Goal: Information Seeking & Learning: Understand process/instructions

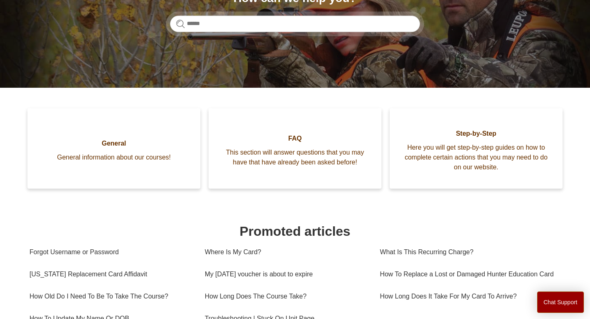
scroll to position [126, 0]
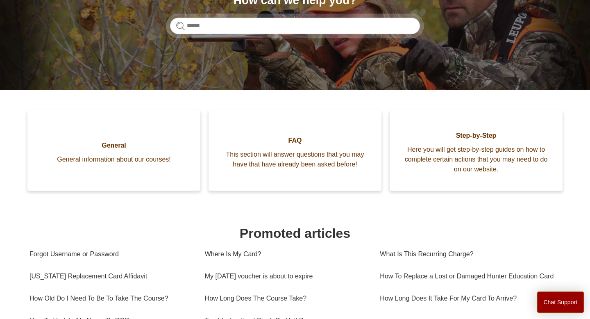
click at [210, 204] on section "Categories General General information about our courses! FAQ This section will…" at bounding box center [295, 305] width 531 height 390
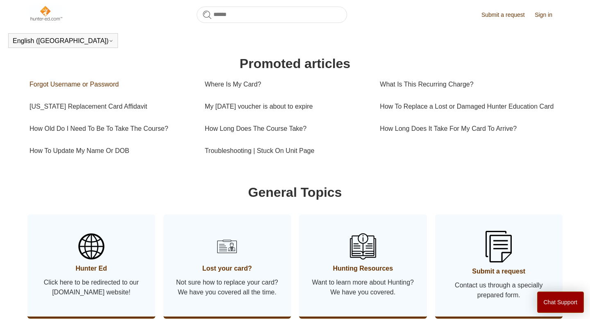
scroll to position [274, 0]
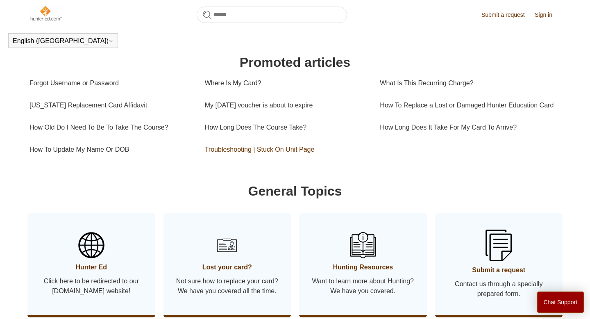
click at [272, 157] on link "Troubleshooting | Stuck On Unit Page" at bounding box center [286, 150] width 163 height 22
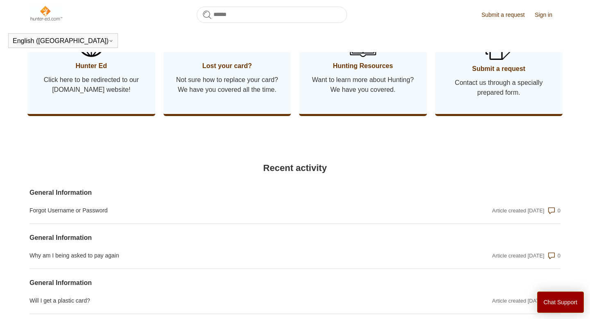
scroll to position [0, 0]
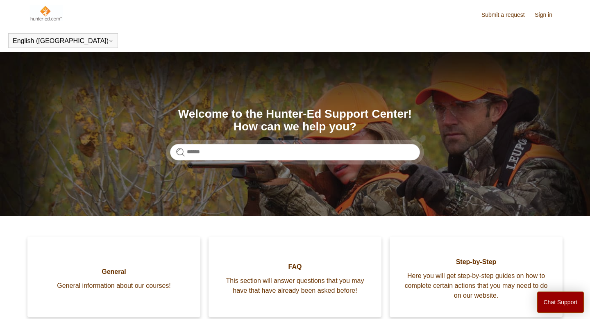
click at [512, 16] on link "Submit a request" at bounding box center [508, 15] width 52 height 9
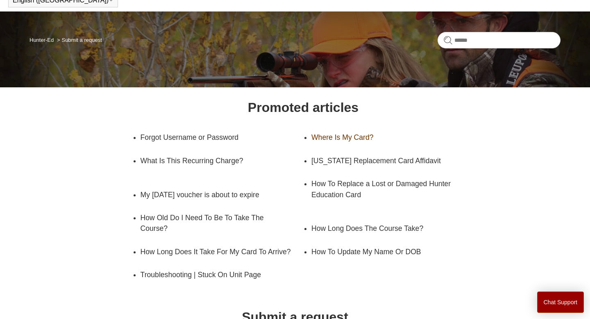
scroll to position [52, 0]
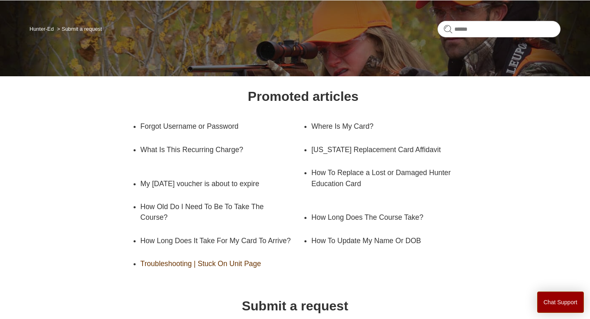
click at [222, 264] on link "Troubleshooting | Stuck On Unit Page" at bounding box center [216, 263] width 150 height 23
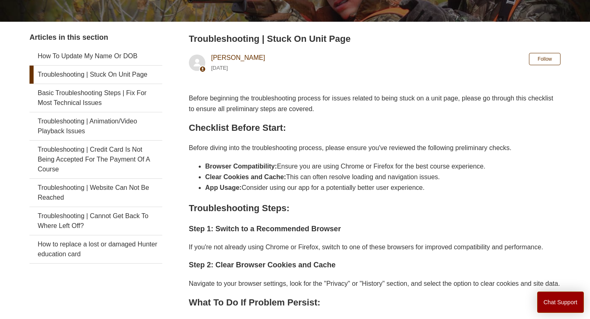
scroll to position [160, 0]
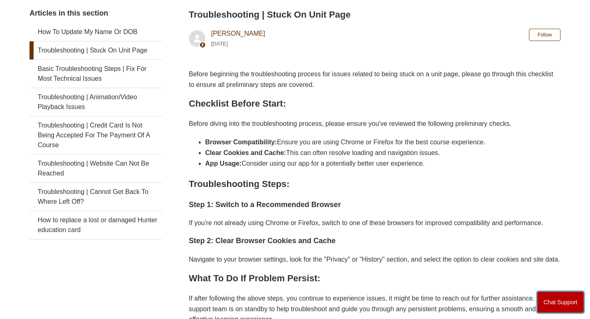
click at [569, 305] on button "Chat Support" at bounding box center [560, 302] width 47 height 21
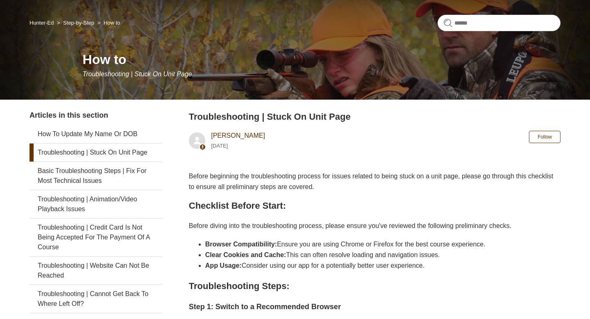
scroll to position [0, 0]
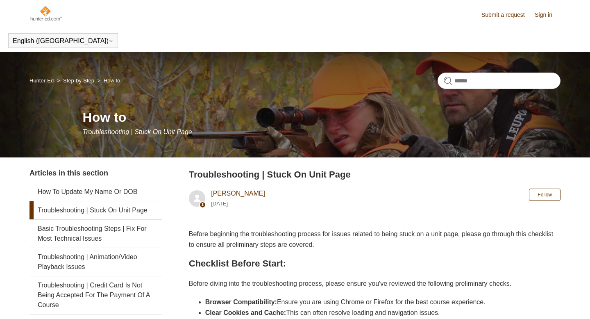
click at [546, 19] on link "Sign in" at bounding box center [548, 15] width 26 height 9
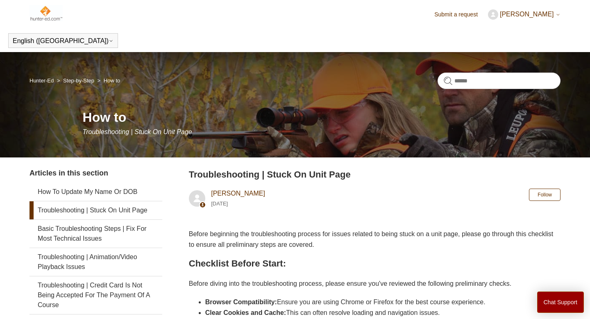
click at [50, 13] on img at bounding box center [46, 13] width 33 height 16
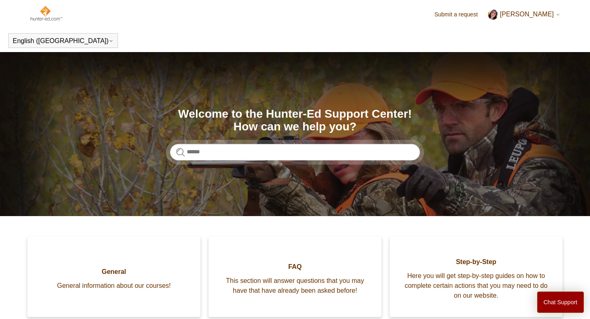
click at [458, 14] on link "Submit a request" at bounding box center [461, 14] width 52 height 9
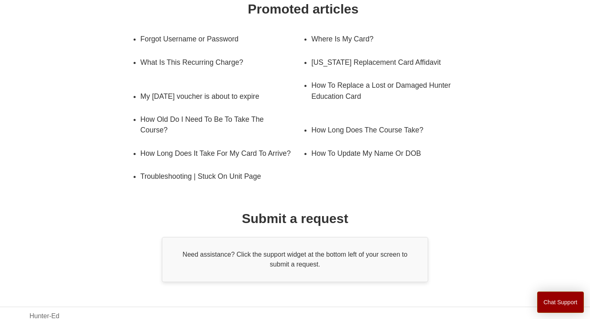
scroll to position [161, 0]
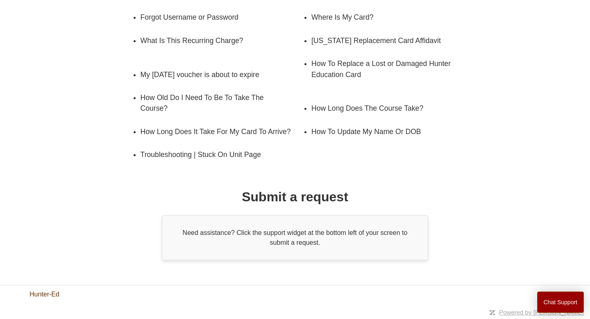
click at [43, 296] on link "Hunter-Ed" at bounding box center [45, 294] width 30 height 10
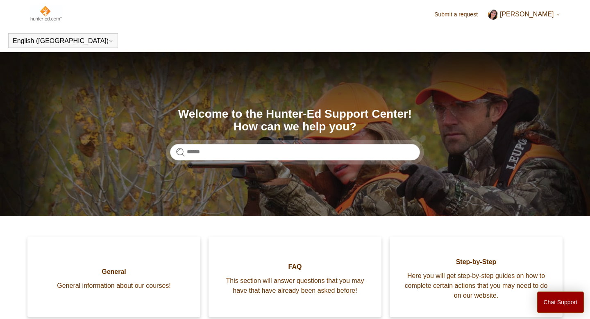
click at [518, 16] on span "[PERSON_NAME]" at bounding box center [527, 14] width 54 height 7
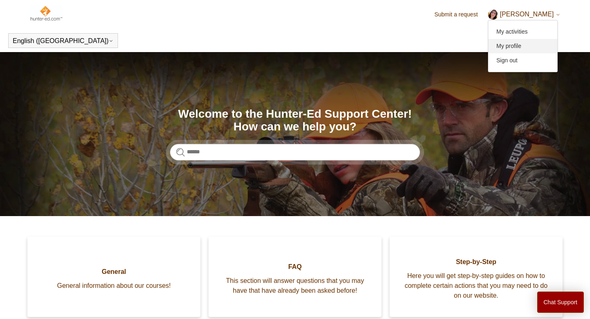
click at [510, 44] on link "My profile" at bounding box center [523, 46] width 69 height 14
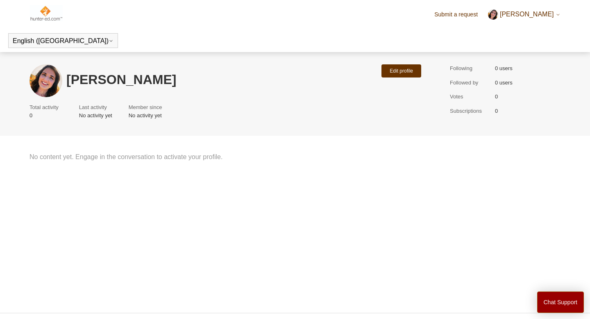
click at [46, 15] on img at bounding box center [46, 13] width 33 height 16
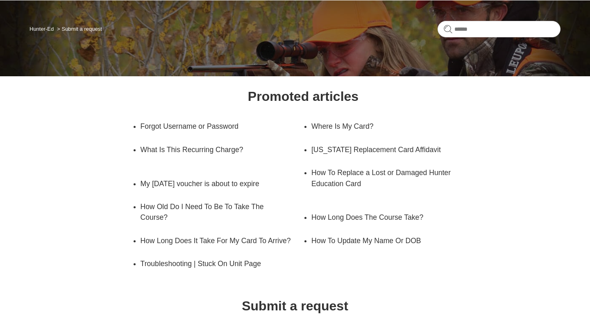
scroll to position [52, 0]
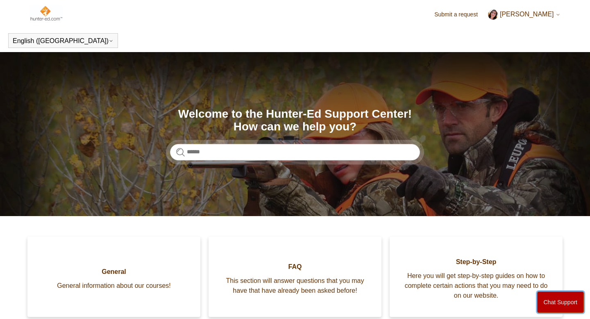
click at [551, 304] on button "Chat Support" at bounding box center [560, 302] width 47 height 21
click at [351, 34] on header "English (US) Español Français" at bounding box center [295, 40] width 590 height 23
